Goal: Information Seeking & Learning: Compare options

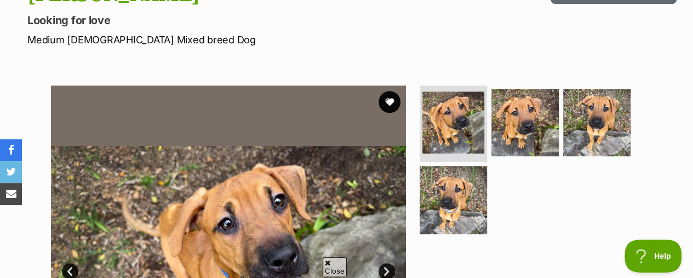
scroll to position [219, 0]
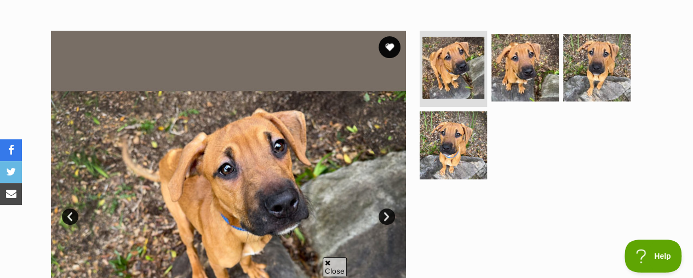
click at [384, 208] on link "Next" at bounding box center [386, 216] width 16 height 16
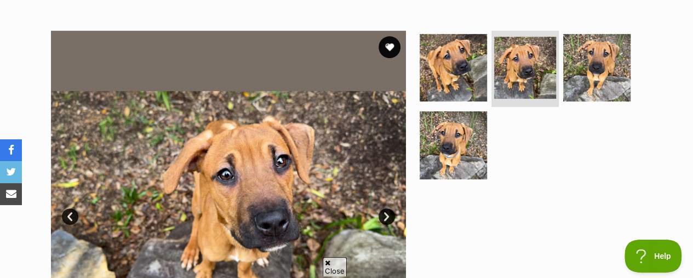
click at [384, 208] on link "Next" at bounding box center [386, 216] width 16 height 16
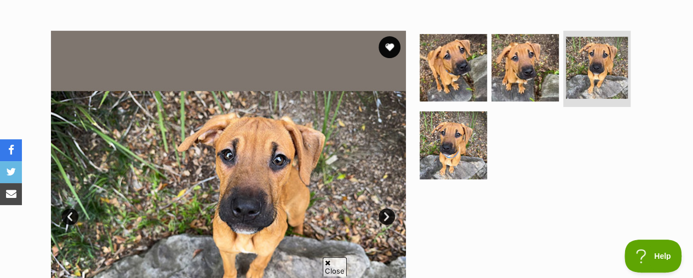
click at [384, 208] on link "Next" at bounding box center [386, 216] width 16 height 16
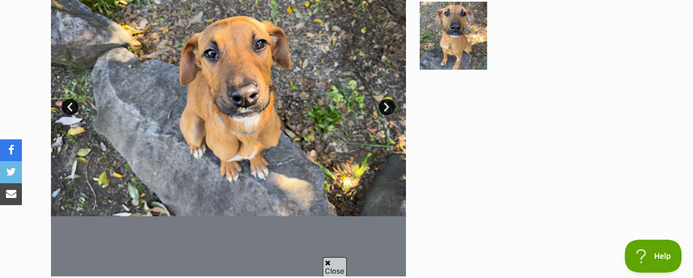
click at [391, 99] on link "Next" at bounding box center [386, 107] width 16 height 16
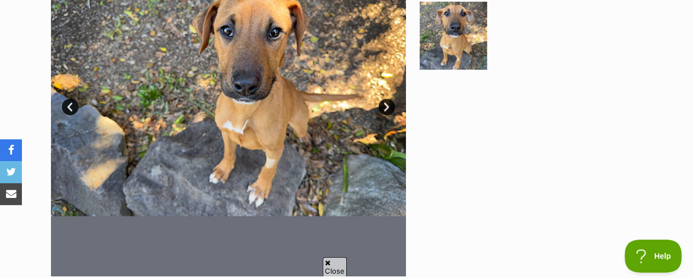
scroll to position [274, 0]
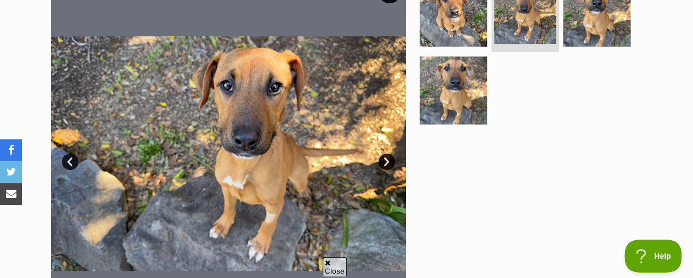
click at [387, 153] on link "Next" at bounding box center [386, 161] width 16 height 16
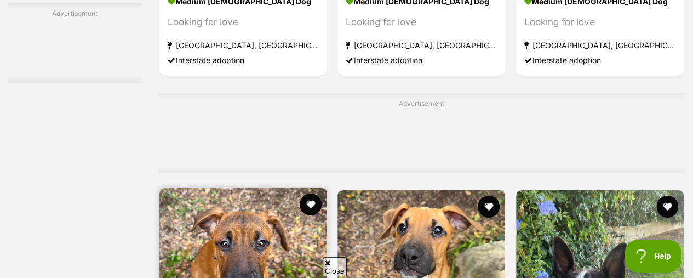
scroll to position [3663, 0]
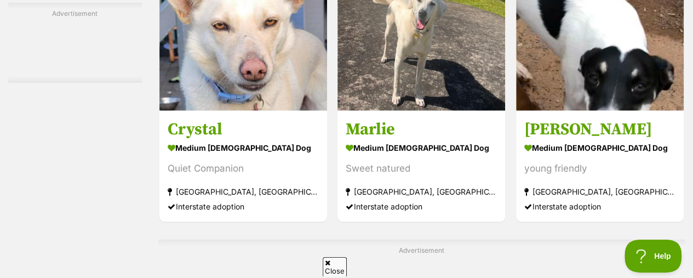
scroll to position [5635, 0]
